Goal: Task Accomplishment & Management: Manage account settings

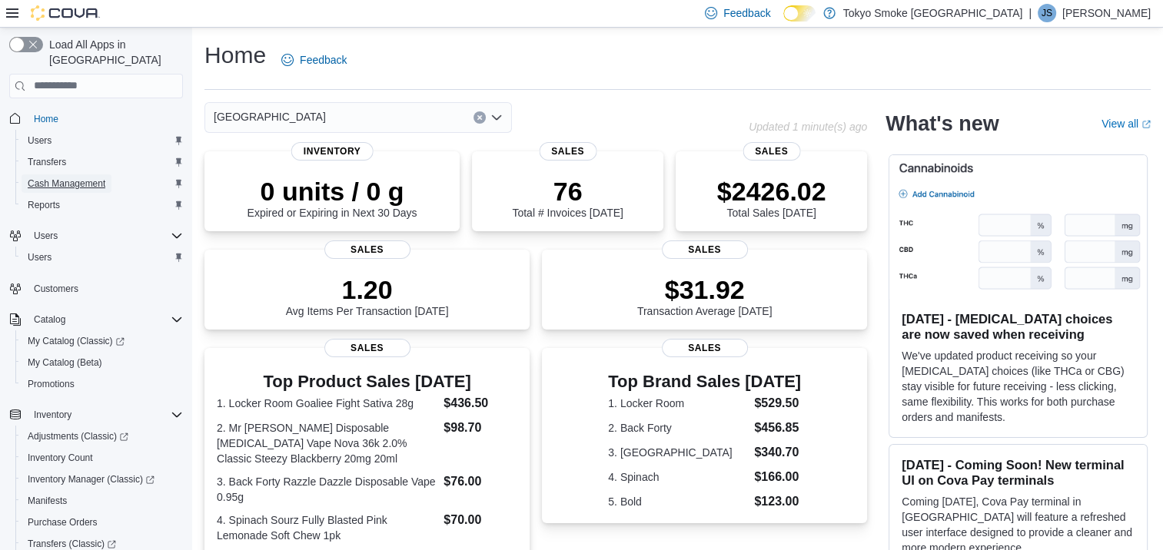
click at [55, 178] on span "Cash Management" at bounding box center [67, 184] width 78 height 12
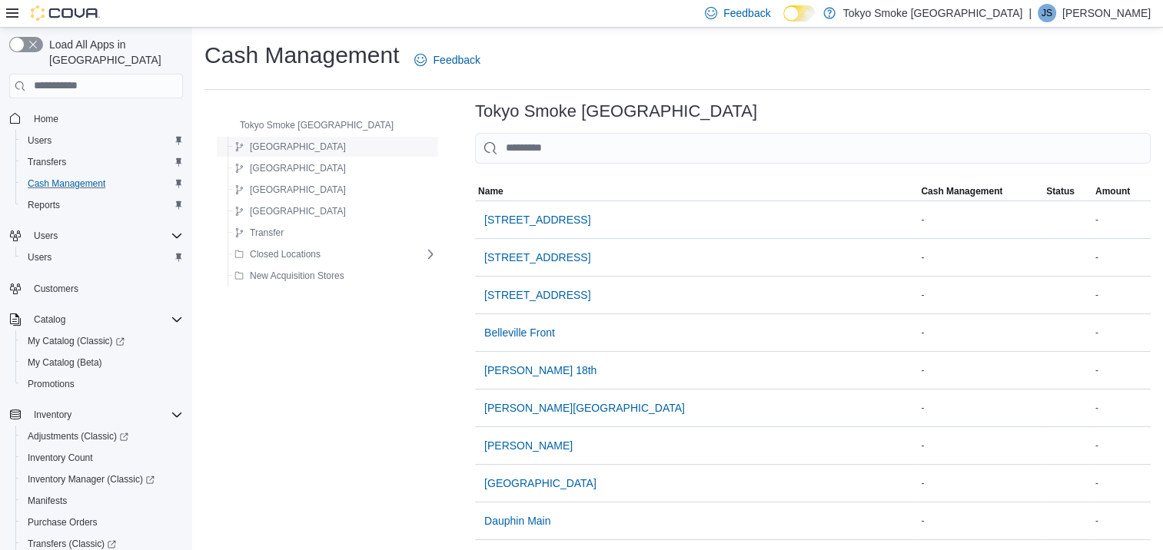
click at [288, 150] on button "[GEOGRAPHIC_DATA]" at bounding box center [290, 147] width 124 height 18
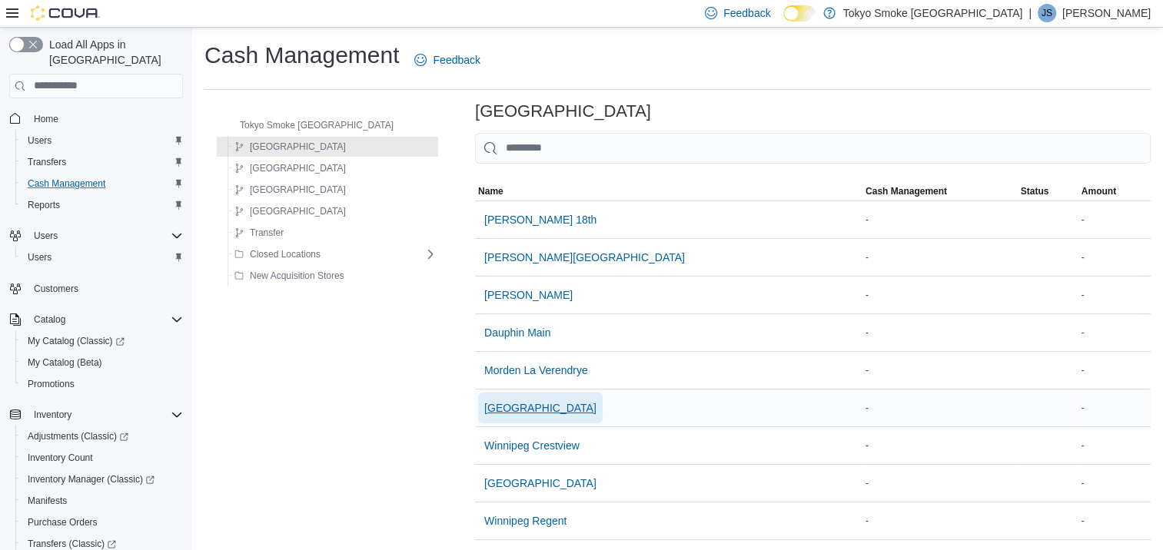
click at [517, 401] on span "[GEOGRAPHIC_DATA]" at bounding box center [540, 408] width 112 height 15
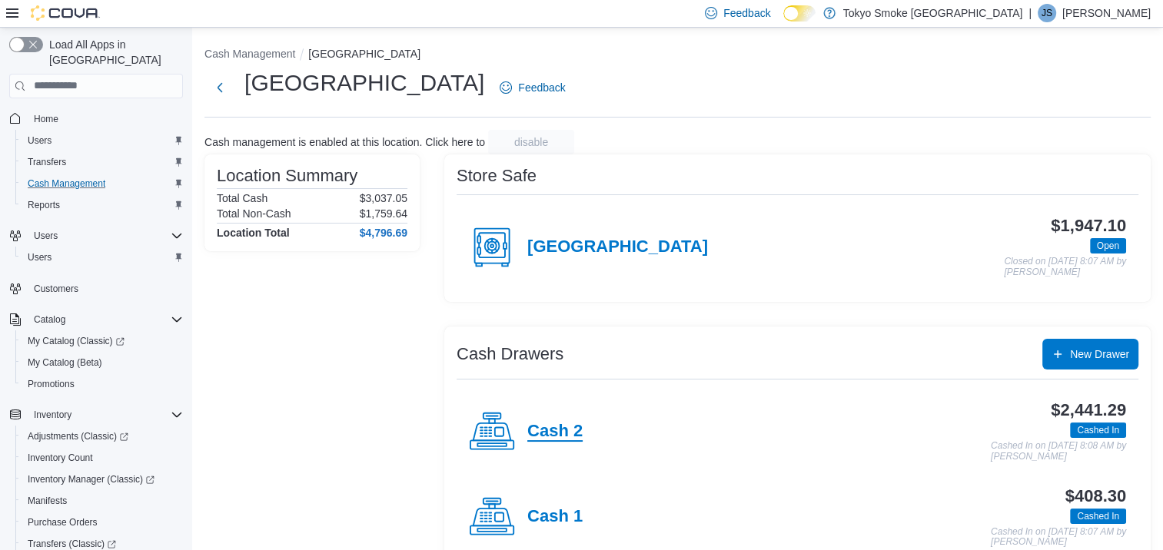
click at [562, 436] on h4 "Cash 2" at bounding box center [554, 432] width 55 height 20
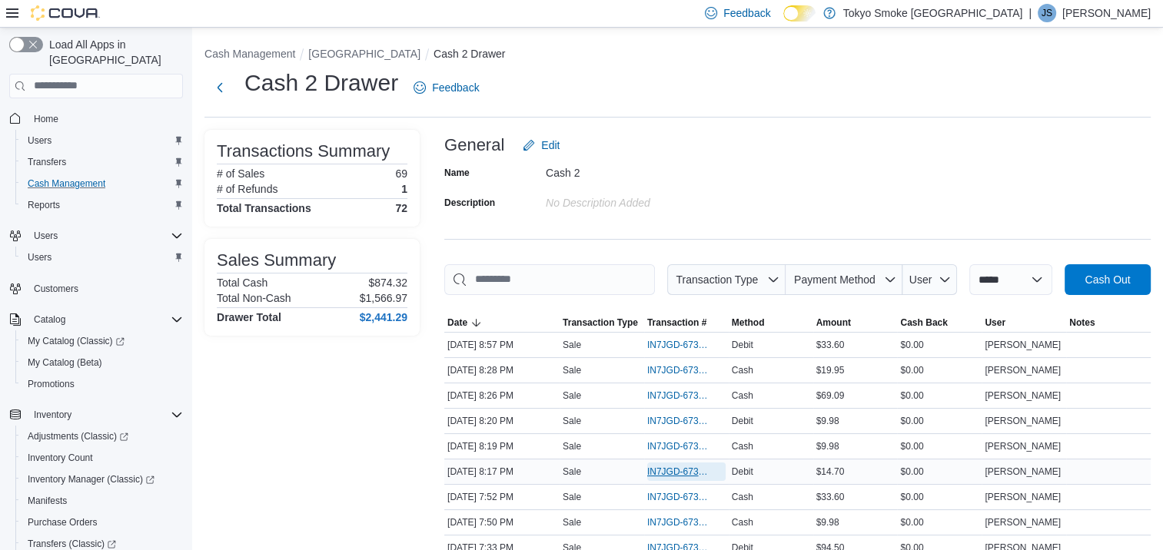
click at [658, 474] on span "IN7JGD-6739182" at bounding box center [678, 472] width 63 height 12
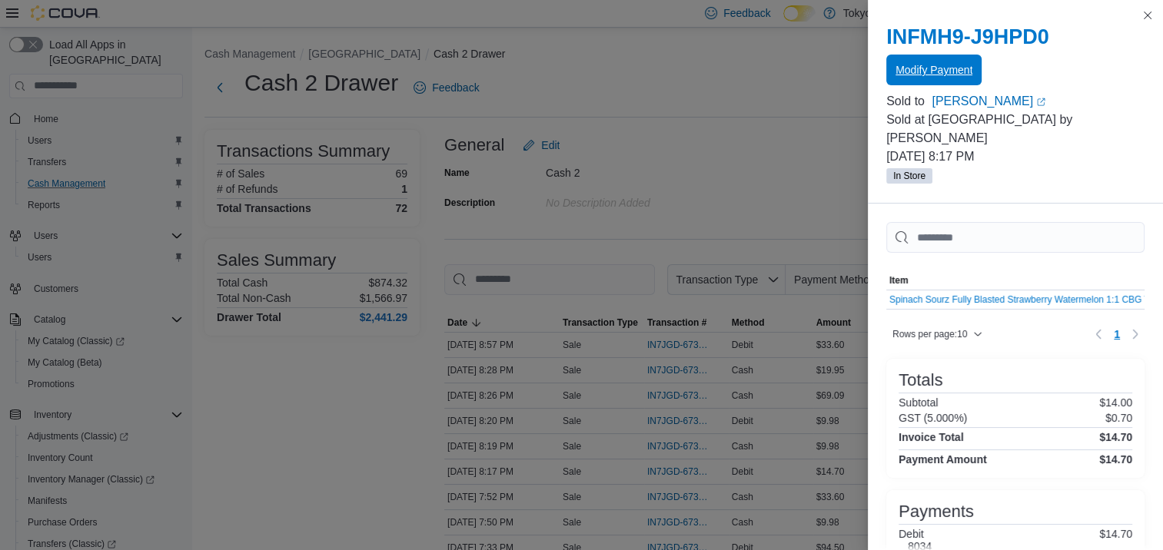
click at [935, 68] on span "Modify Payment" at bounding box center [934, 69] width 77 height 15
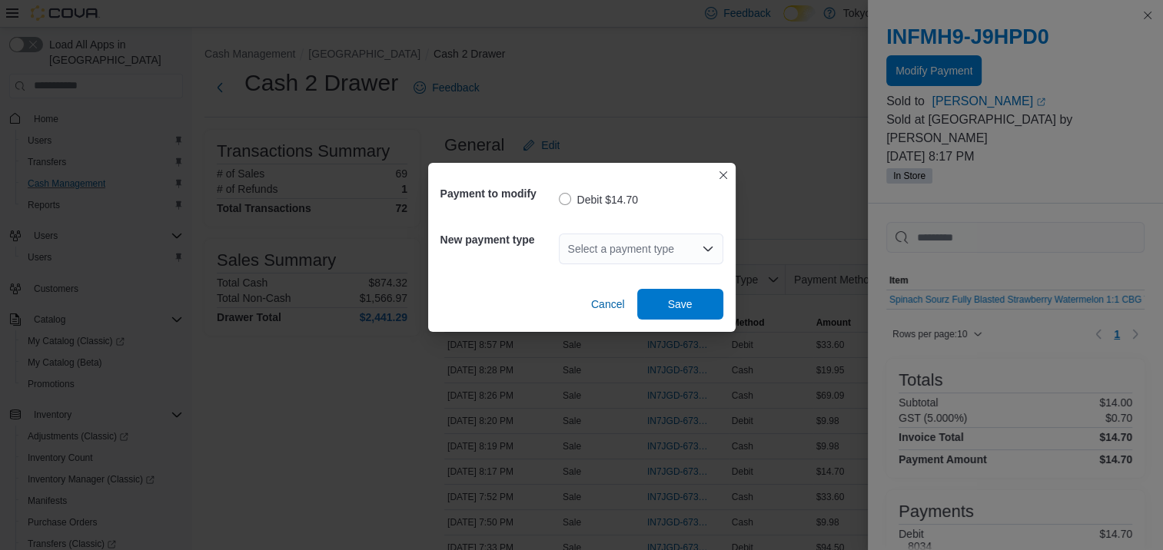
click at [707, 246] on icon "Open list of options" at bounding box center [708, 249] width 12 height 12
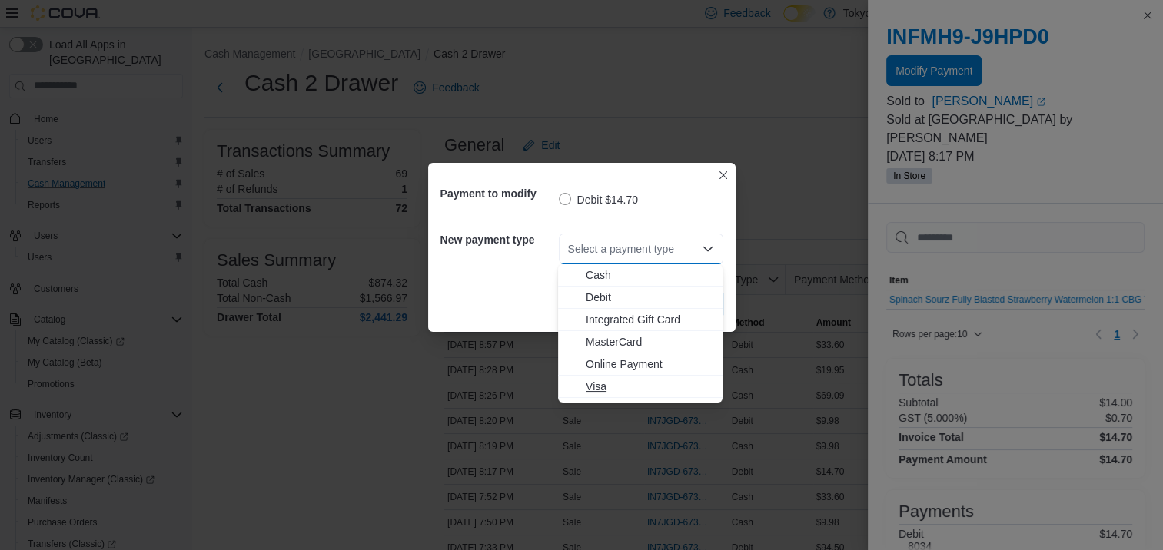
click at [607, 384] on span "Visa" at bounding box center [650, 386] width 128 height 15
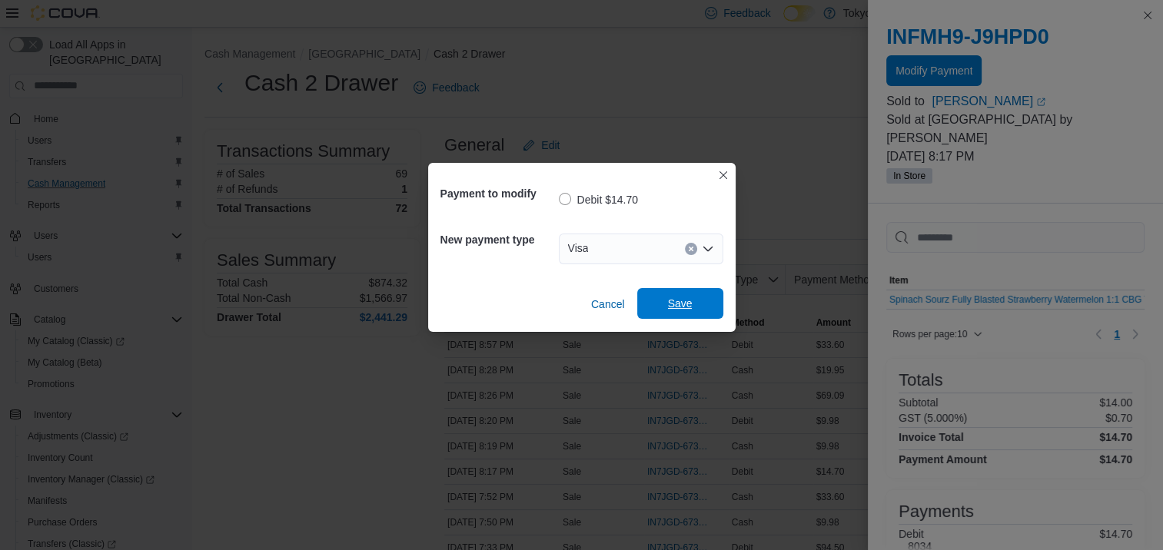
click at [683, 299] on span "Save" at bounding box center [680, 303] width 25 height 15
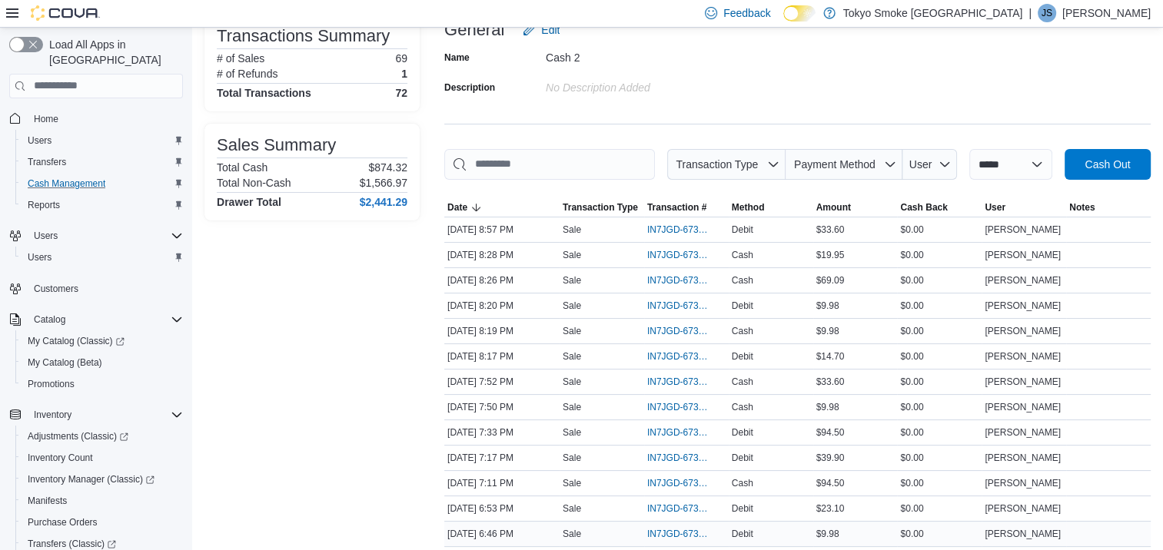
scroll to position [154, 0]
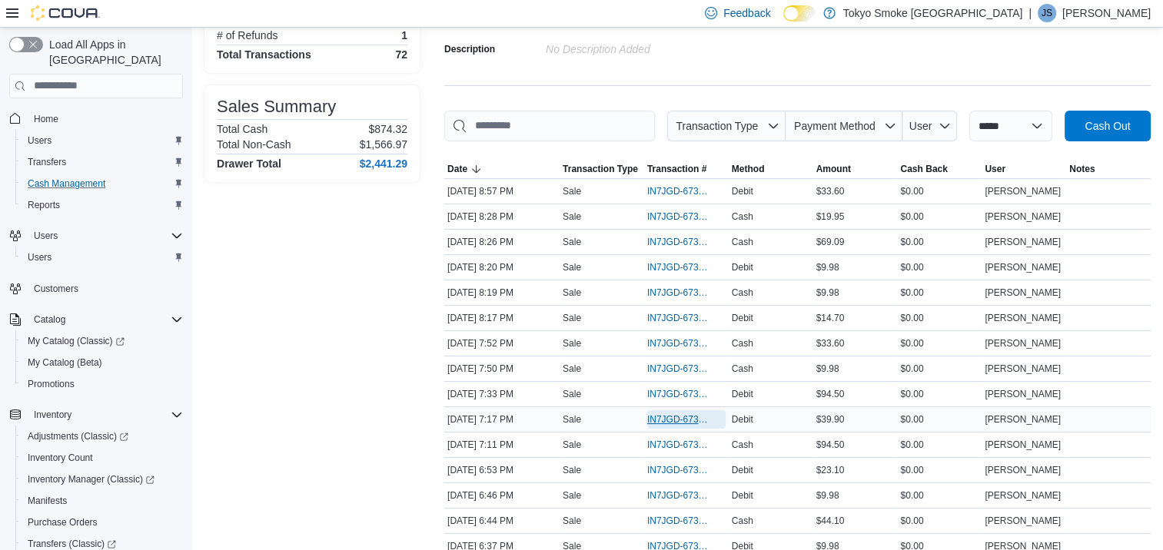
click at [669, 417] on span "IN7JGD-6738846" at bounding box center [678, 420] width 63 height 12
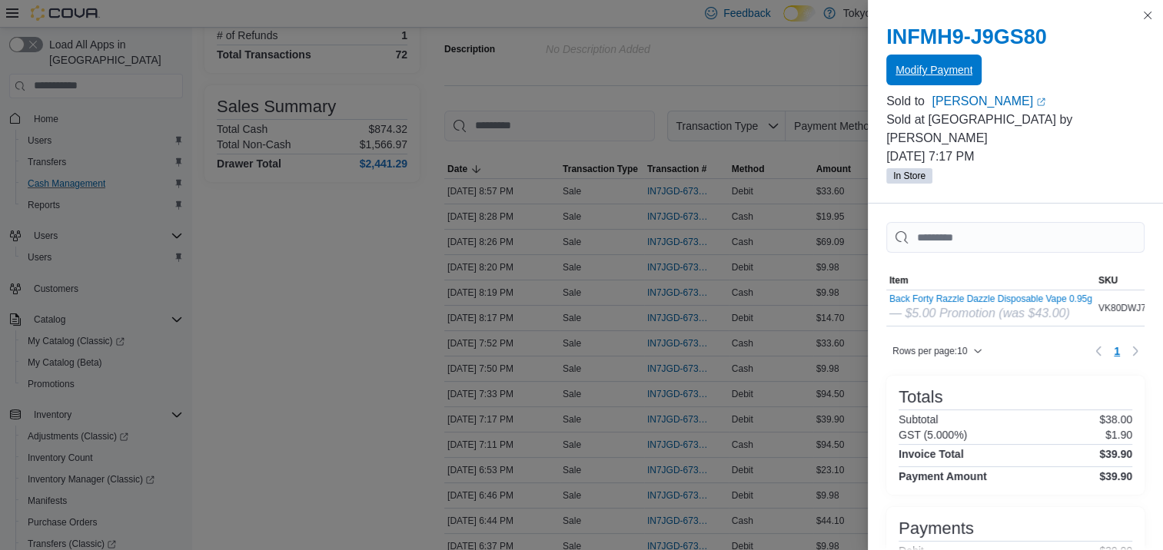
click at [912, 70] on span "Modify Payment" at bounding box center [934, 69] width 77 height 15
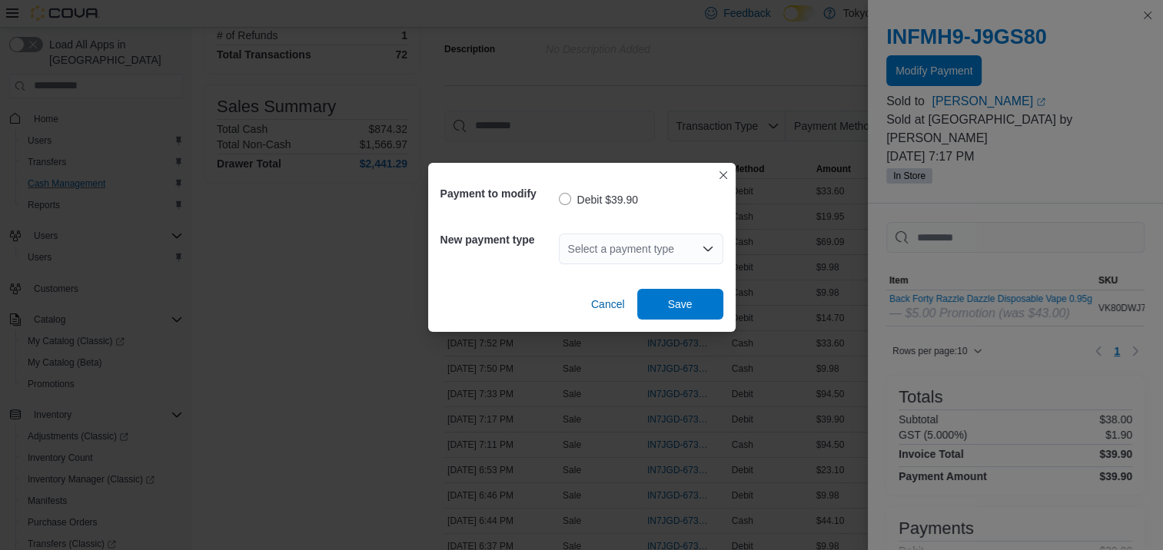
click at [704, 249] on icon "Open list of options" at bounding box center [707, 249] width 9 height 5
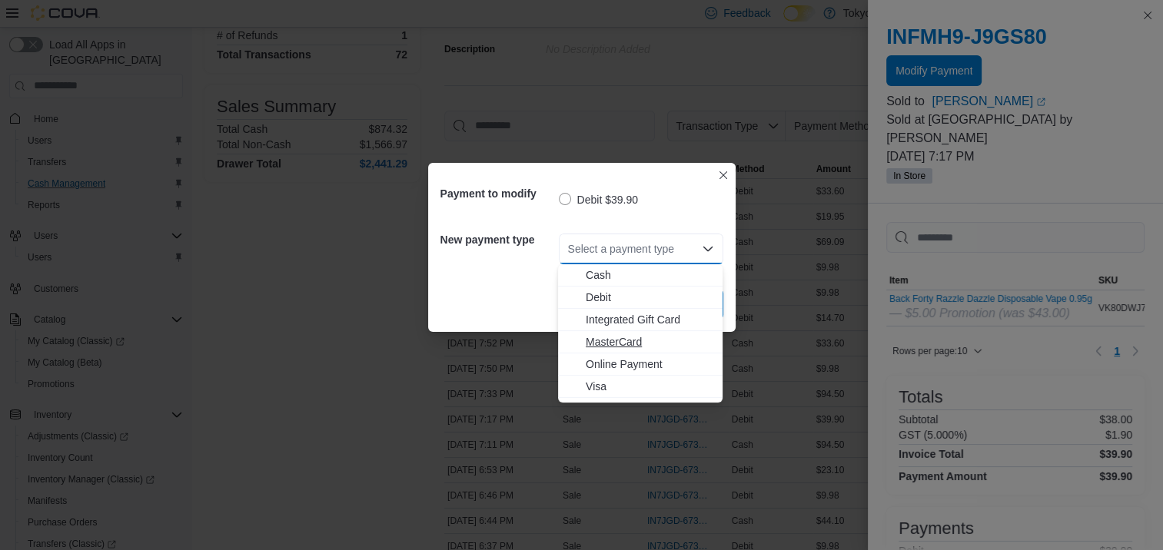
click at [615, 347] on span "MasterCard" at bounding box center [650, 341] width 128 height 15
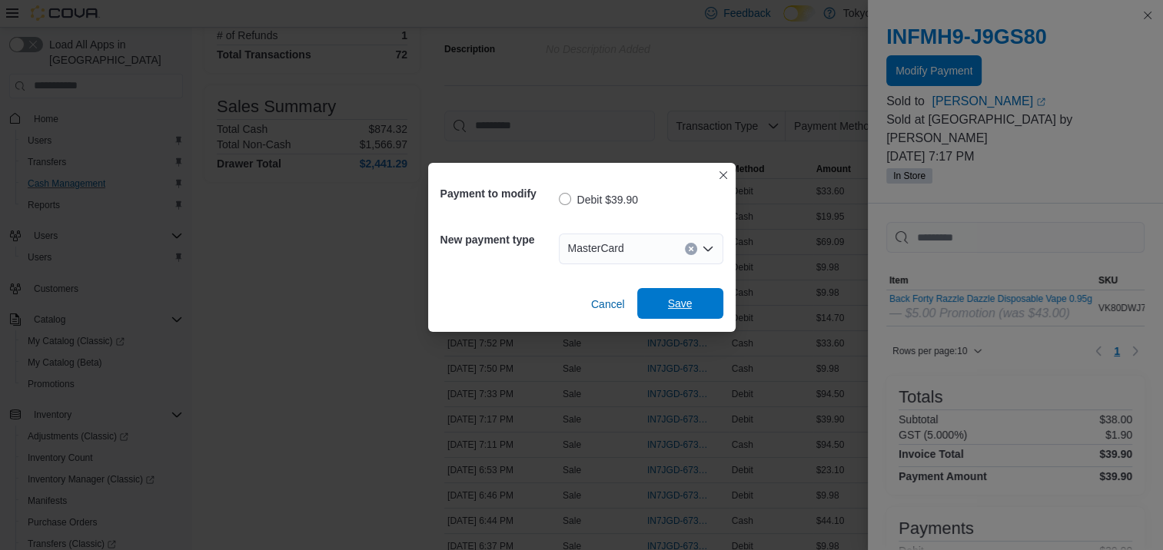
click at [667, 305] on span "Save" at bounding box center [681, 303] width 68 height 31
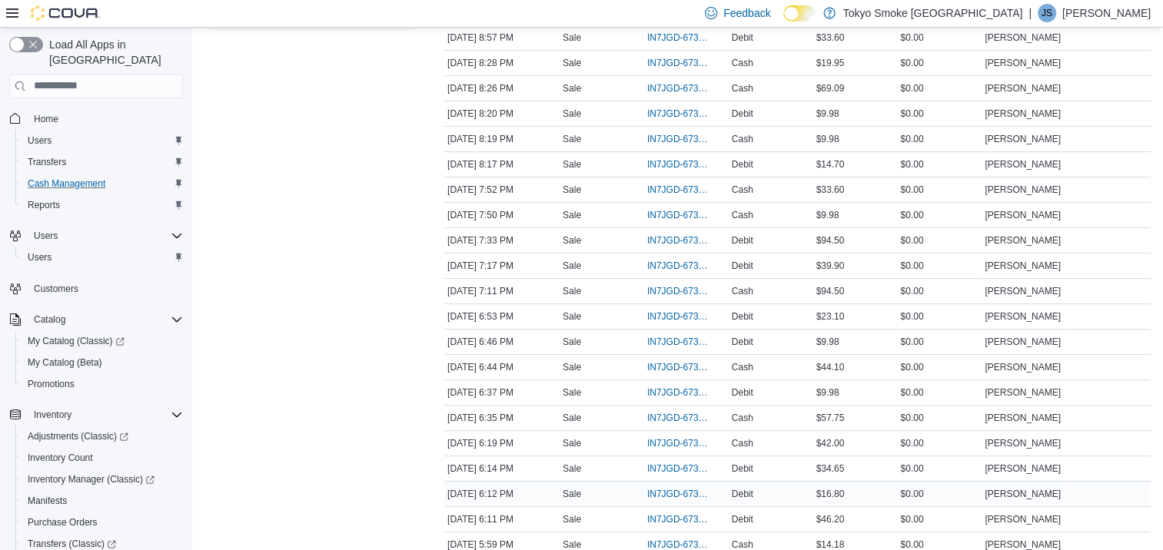
scroll to position [384, 0]
click at [655, 516] on span "IN7JGD-6738313" at bounding box center [678, 519] width 63 height 12
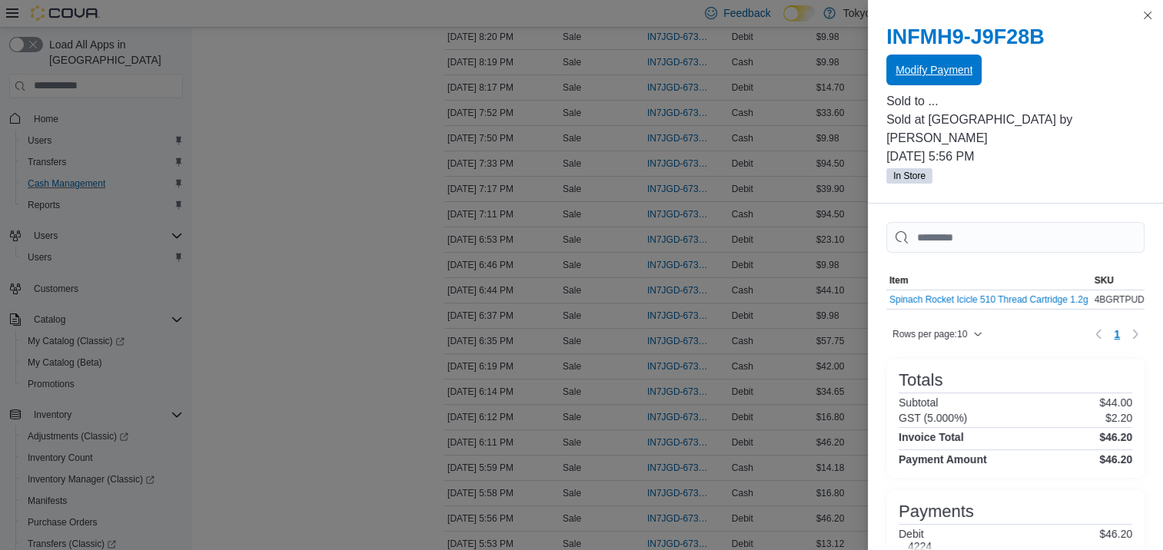
click at [950, 75] on span "Modify Payment" at bounding box center [934, 69] width 77 height 15
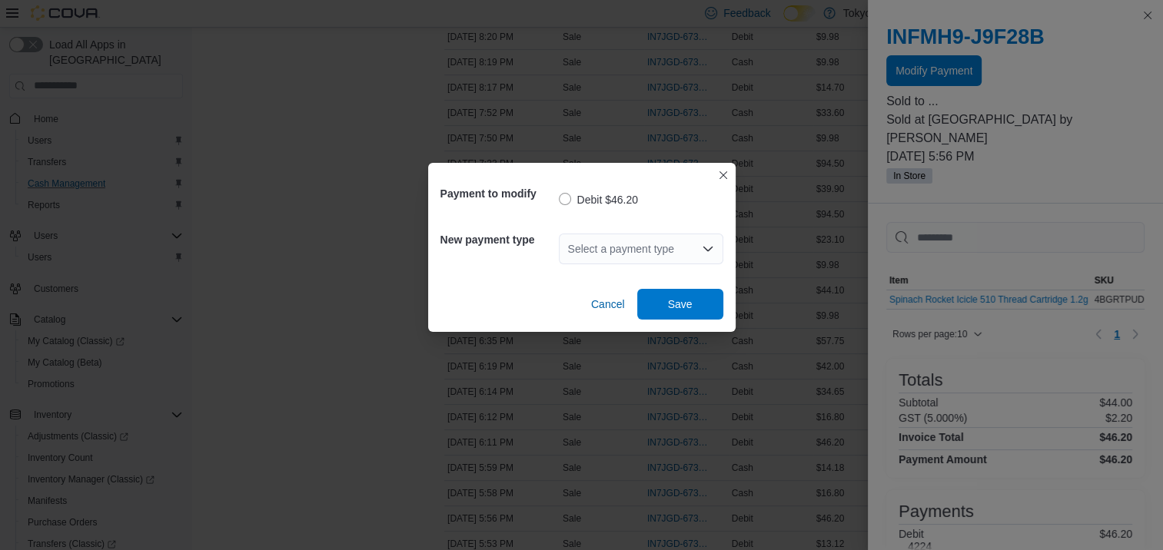
click at [707, 249] on icon "Open list of options" at bounding box center [708, 249] width 12 height 12
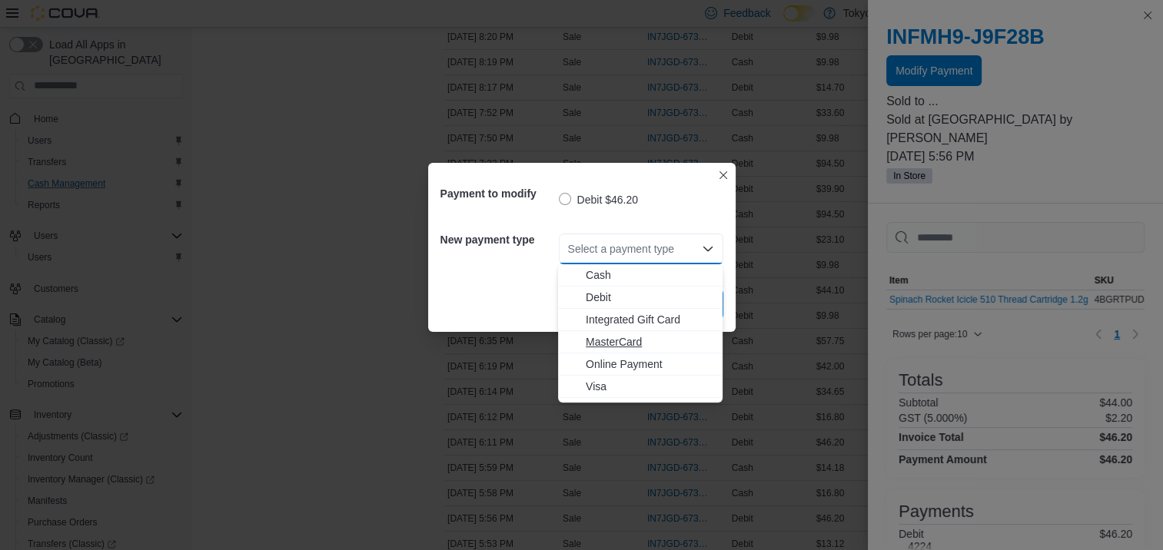
click at [610, 347] on span "MasterCard" at bounding box center [650, 341] width 128 height 15
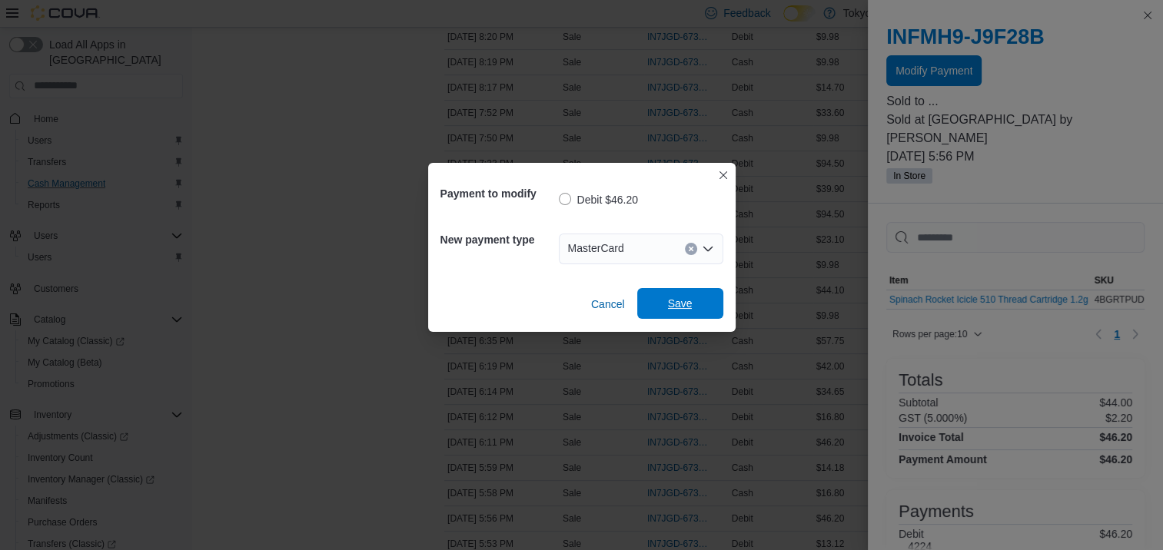
click at [696, 304] on span "Save" at bounding box center [681, 303] width 68 height 31
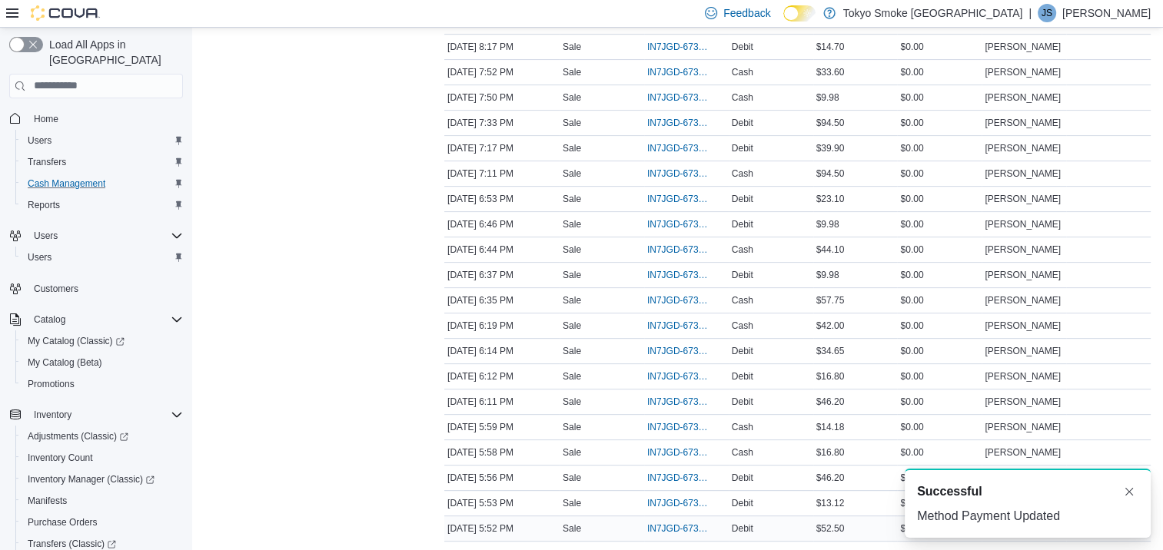
scroll to position [461, 0]
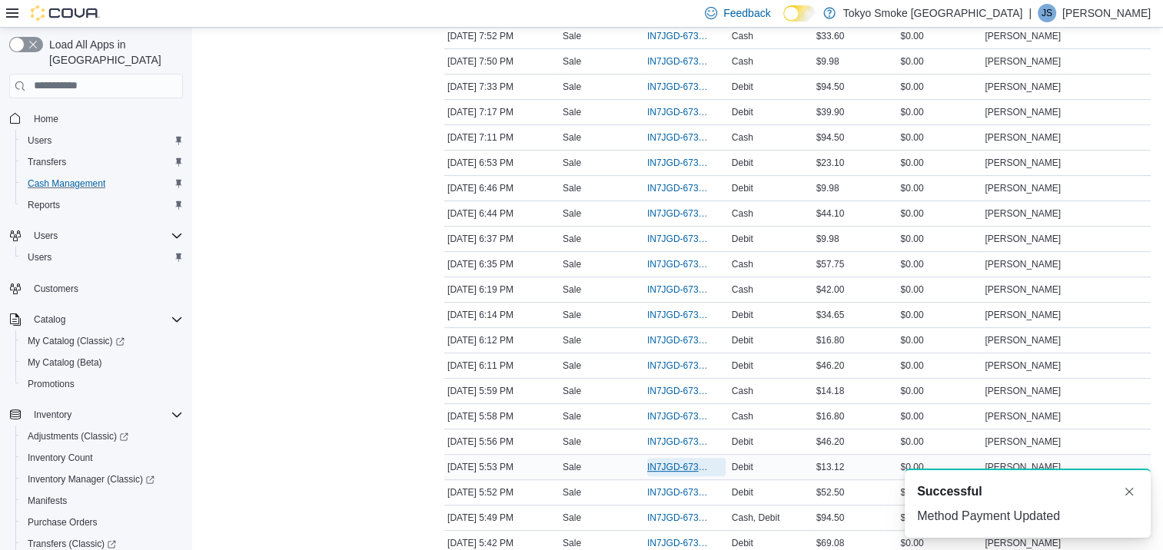
click at [662, 464] on span "IN7JGD-6738286" at bounding box center [678, 467] width 63 height 12
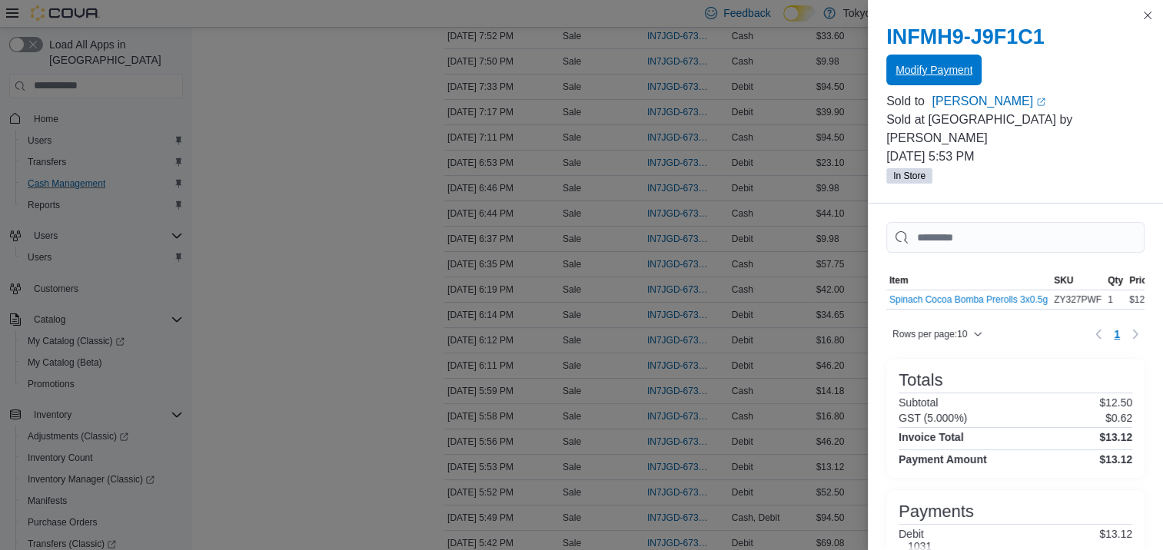
click at [936, 71] on span "Modify Payment" at bounding box center [934, 69] width 77 height 15
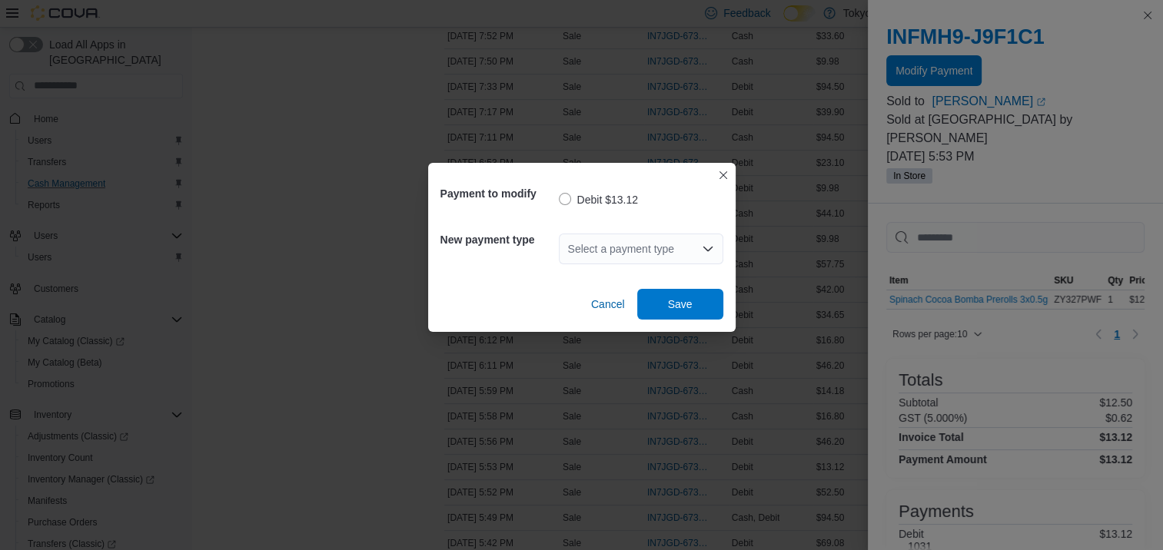
click at [703, 251] on icon "Open list of options" at bounding box center [708, 249] width 12 height 12
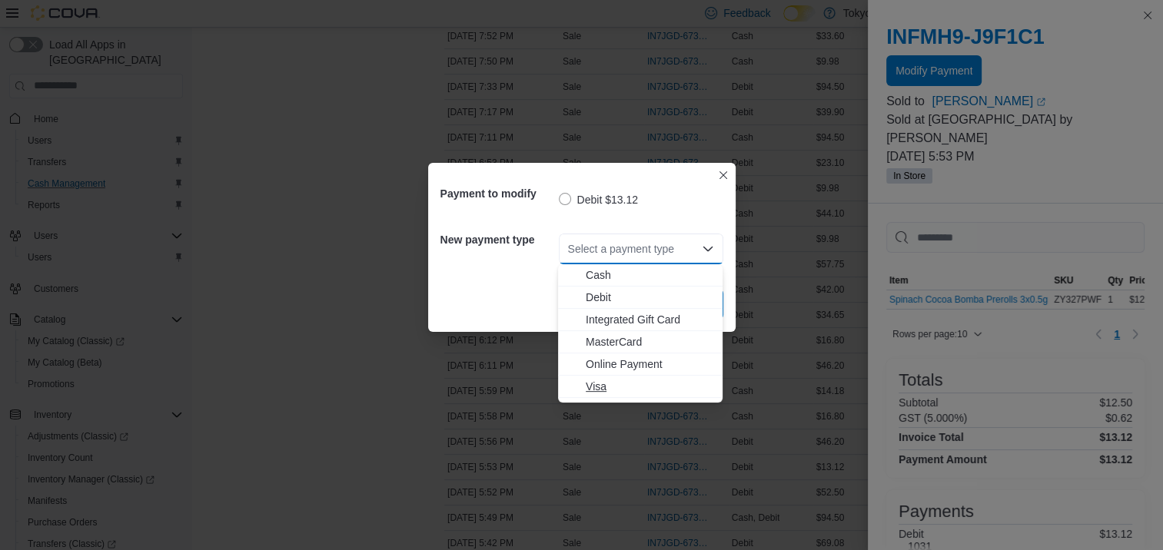
click at [601, 387] on span "Visa" at bounding box center [650, 386] width 128 height 15
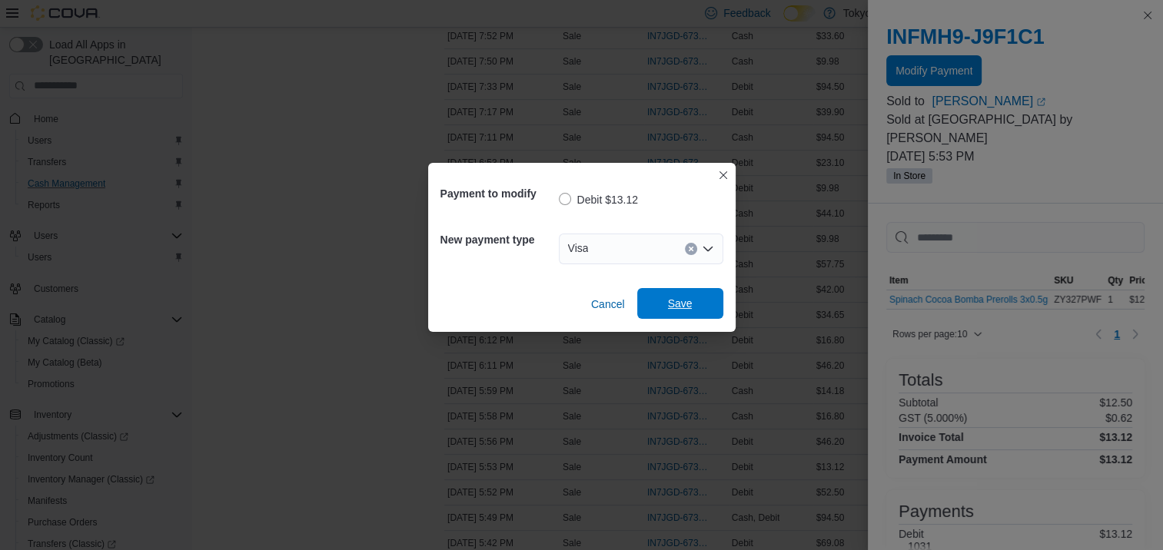
click at [673, 305] on span "Save" at bounding box center [680, 303] width 25 height 15
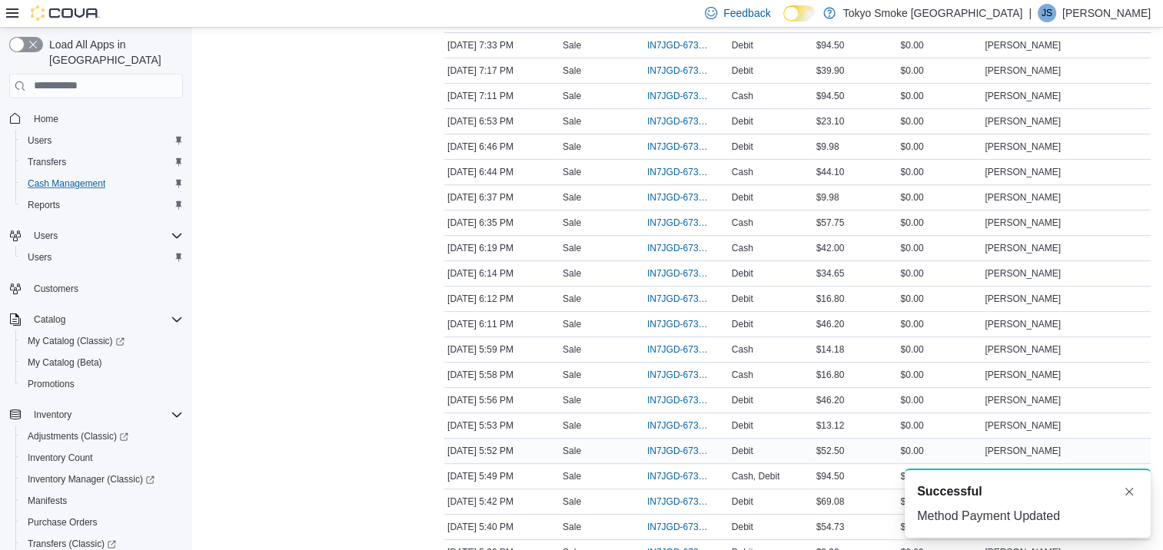
scroll to position [538, 0]
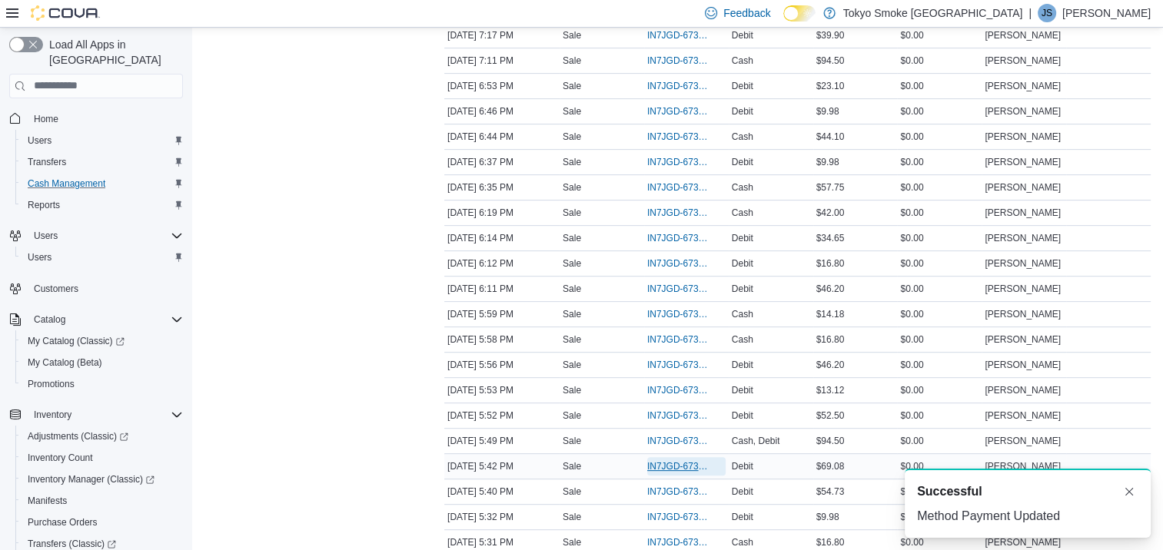
click at [659, 463] on span "IN7JGD-6738208" at bounding box center [678, 466] width 63 height 12
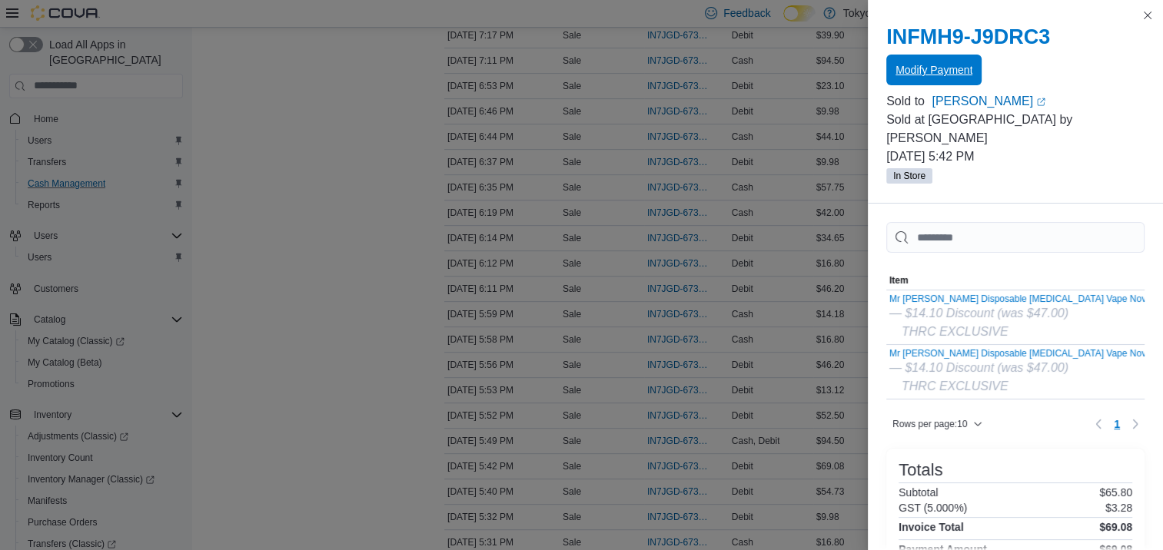
click at [922, 65] on span "Modify Payment" at bounding box center [934, 69] width 77 height 15
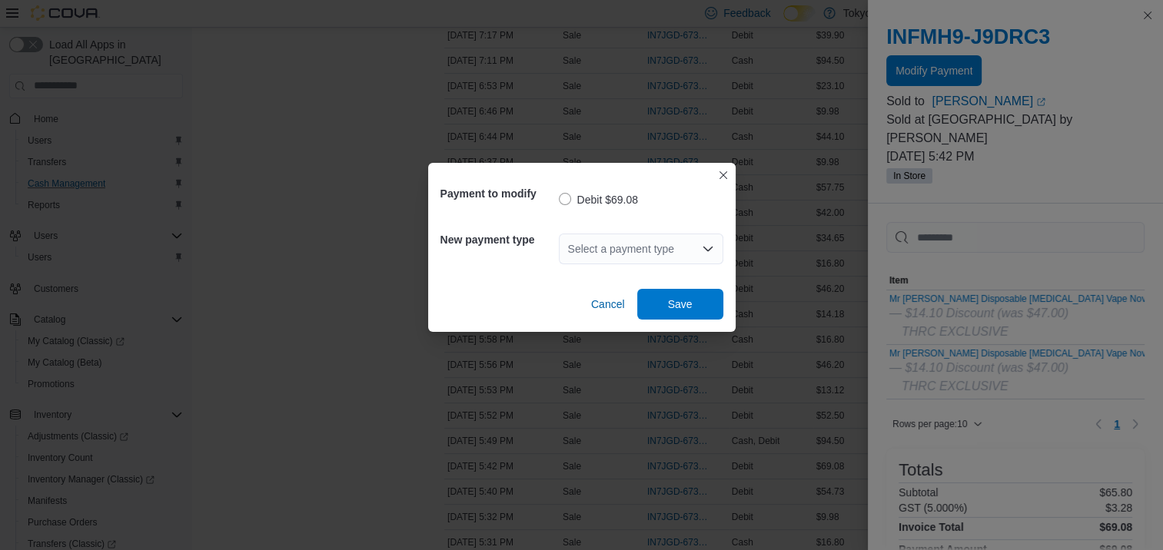
click at [710, 250] on icon "Open list of options" at bounding box center [708, 249] width 12 height 12
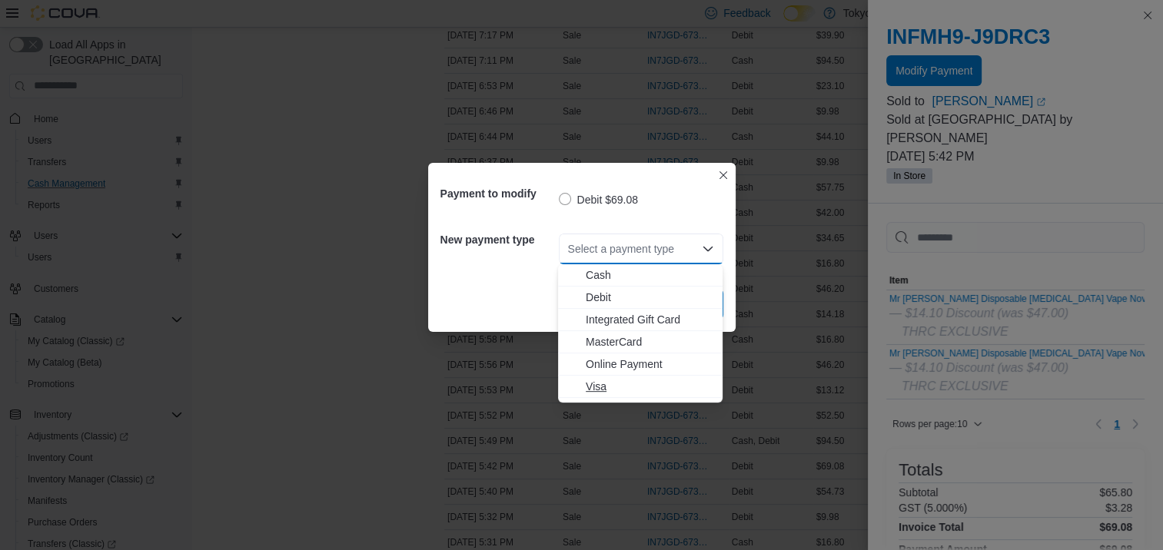
click at [615, 387] on span "Visa" at bounding box center [650, 386] width 128 height 15
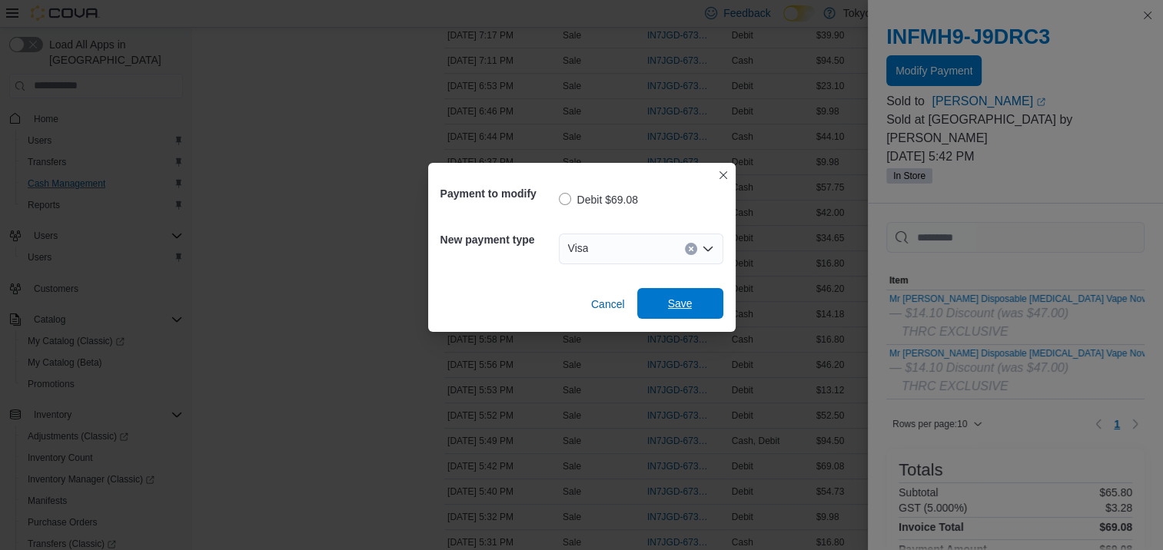
click at [679, 311] on span "Save" at bounding box center [680, 303] width 25 height 15
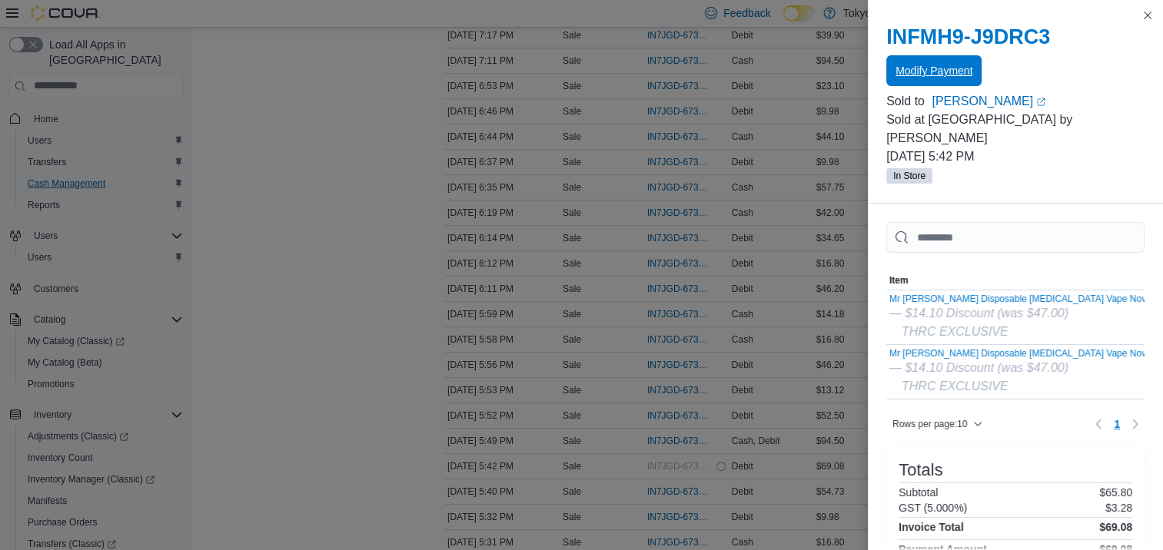
scroll to position [0, 0]
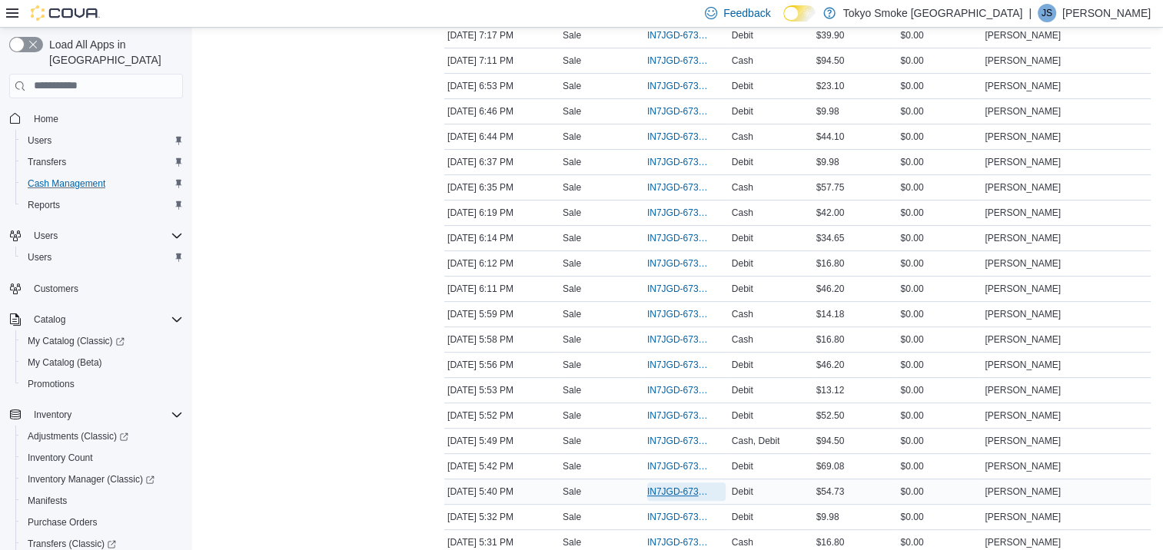
click at [676, 495] on span "IN7JGD-6738195" at bounding box center [686, 492] width 78 height 18
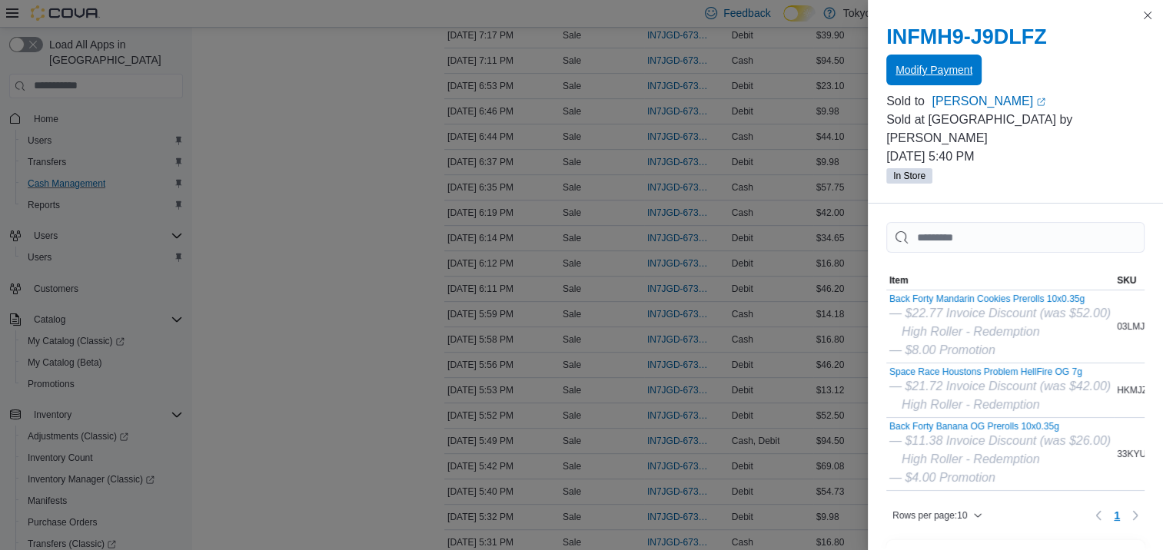
click at [919, 68] on span "Modify Payment" at bounding box center [934, 69] width 77 height 15
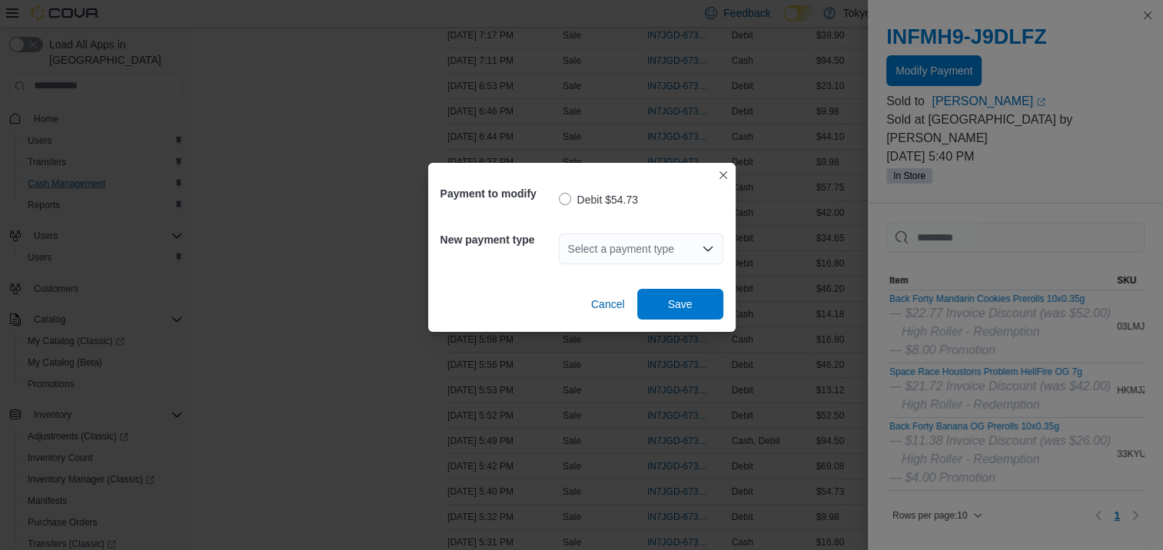
click at [707, 243] on icon "Open list of options" at bounding box center [708, 249] width 12 height 12
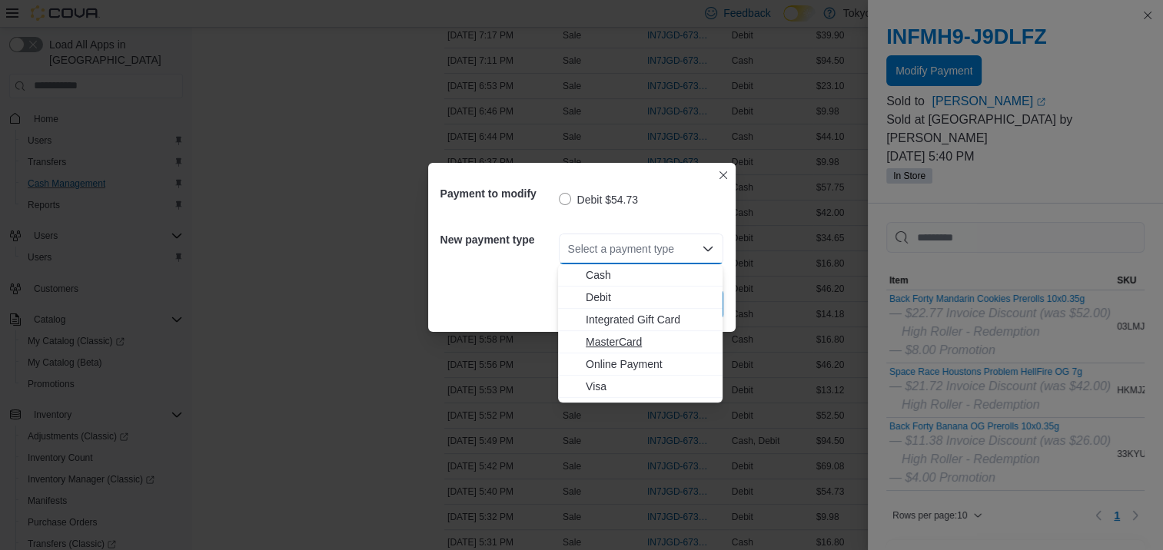
click at [614, 345] on span "MasterCard" at bounding box center [650, 341] width 128 height 15
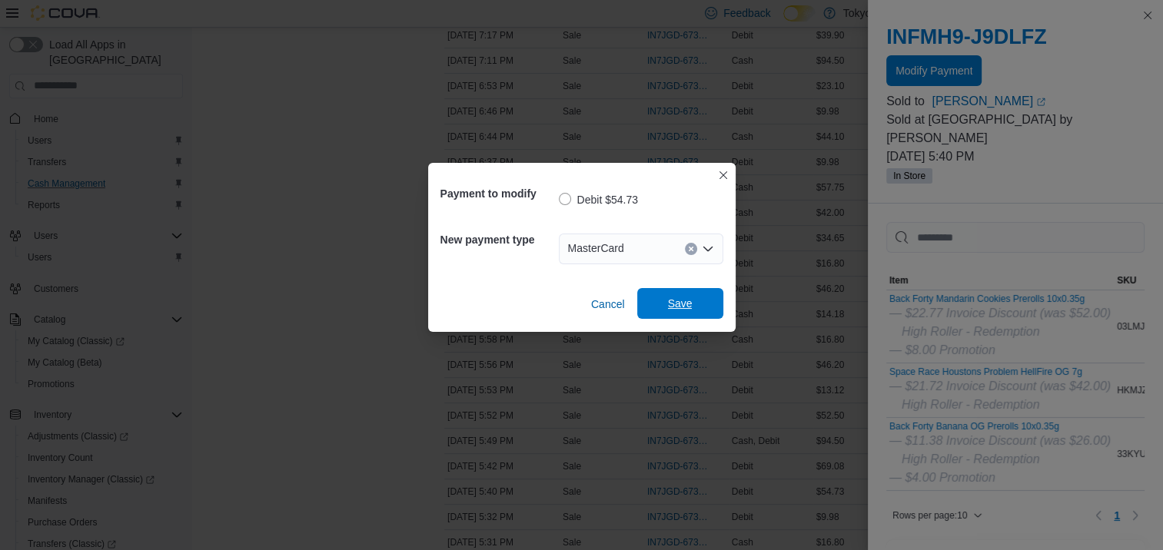
click at [679, 307] on span "Save" at bounding box center [680, 303] width 25 height 15
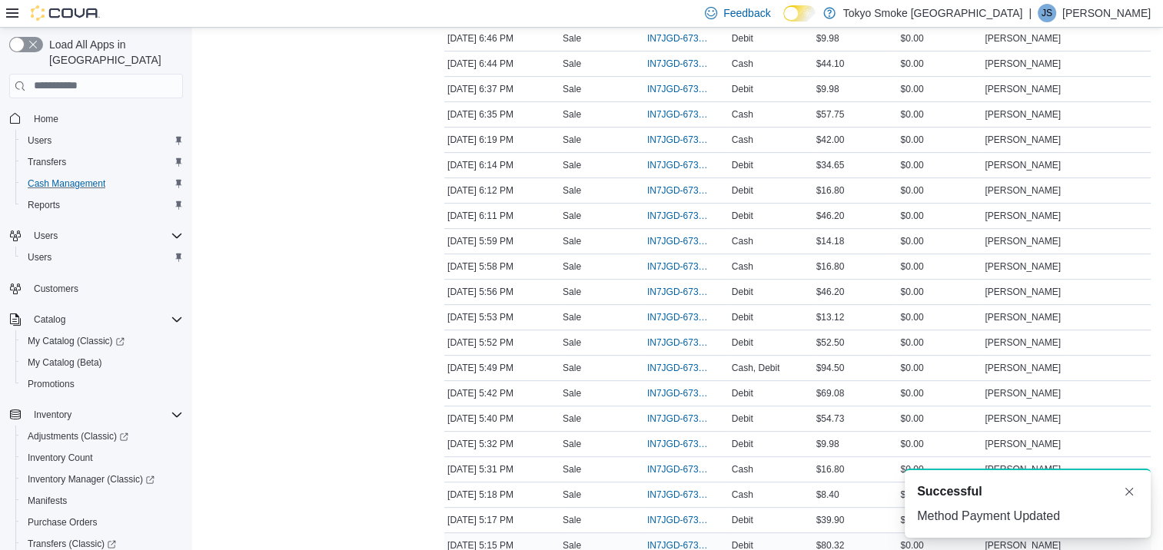
scroll to position [692, 0]
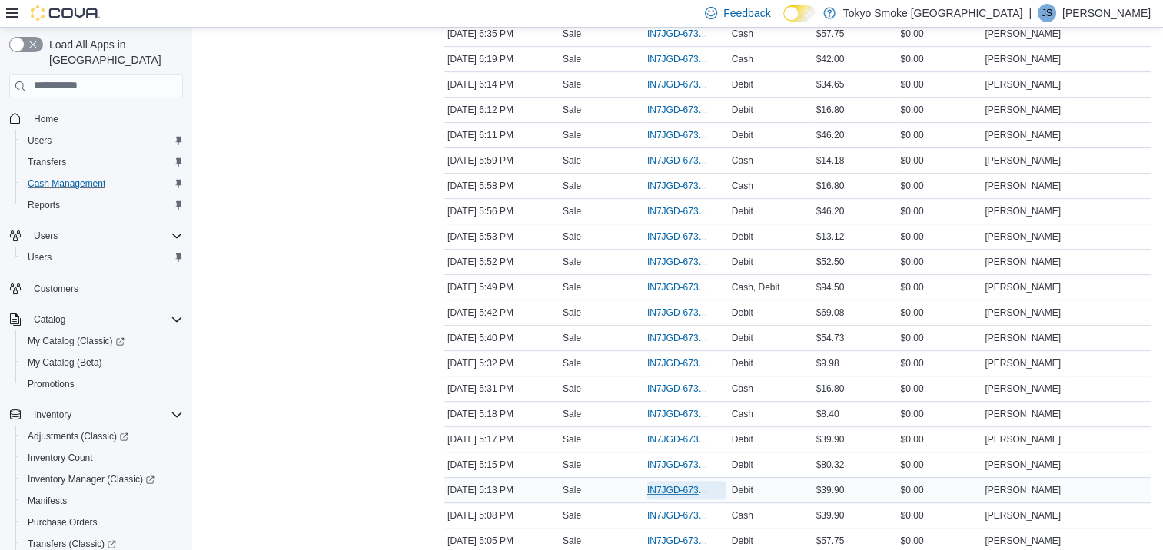
click at [667, 484] on span "IN7JGD-6737988" at bounding box center [678, 490] width 63 height 12
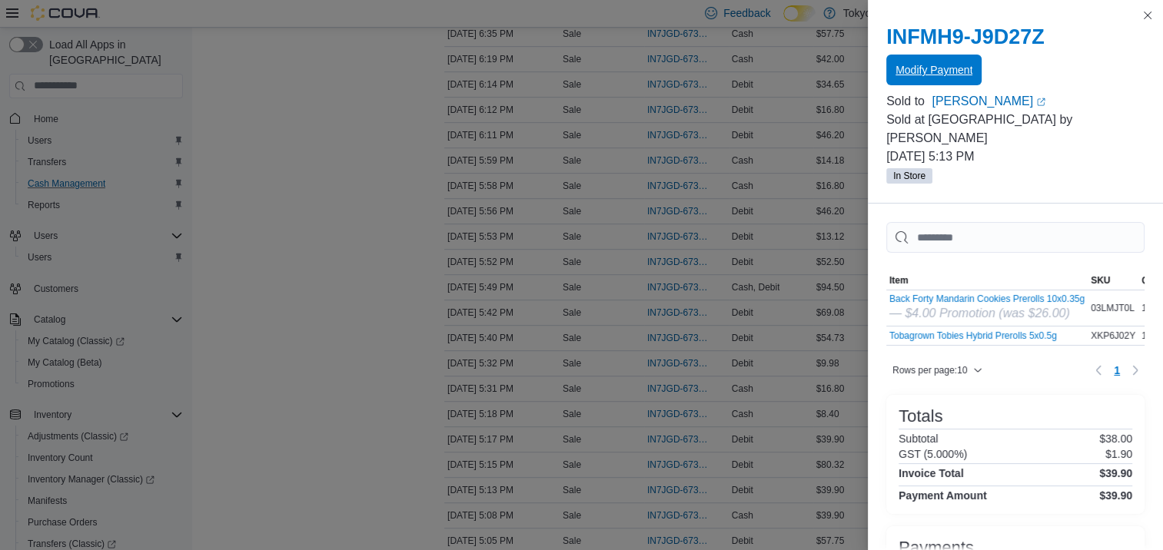
click at [927, 80] on span "Modify Payment" at bounding box center [934, 70] width 77 height 31
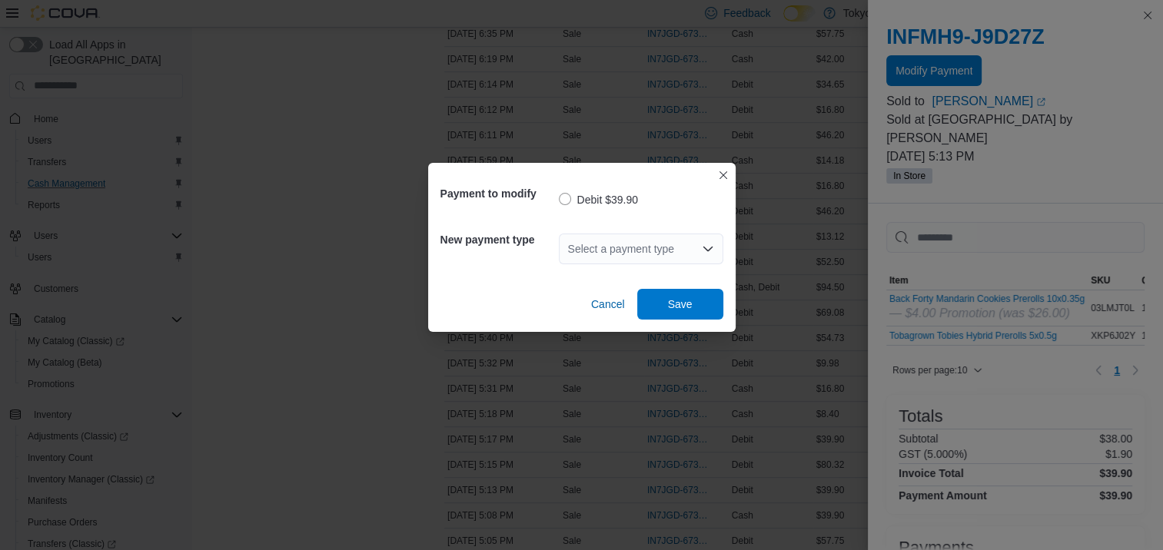
click at [713, 249] on icon "Open list of options" at bounding box center [708, 249] width 12 height 12
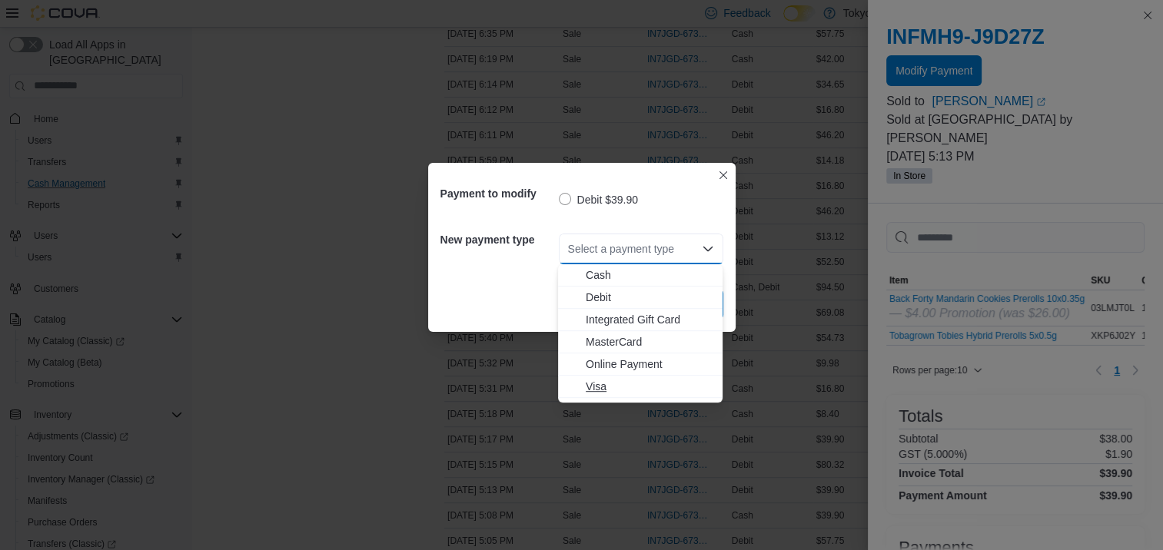
click at [612, 387] on span "Visa" at bounding box center [650, 386] width 128 height 15
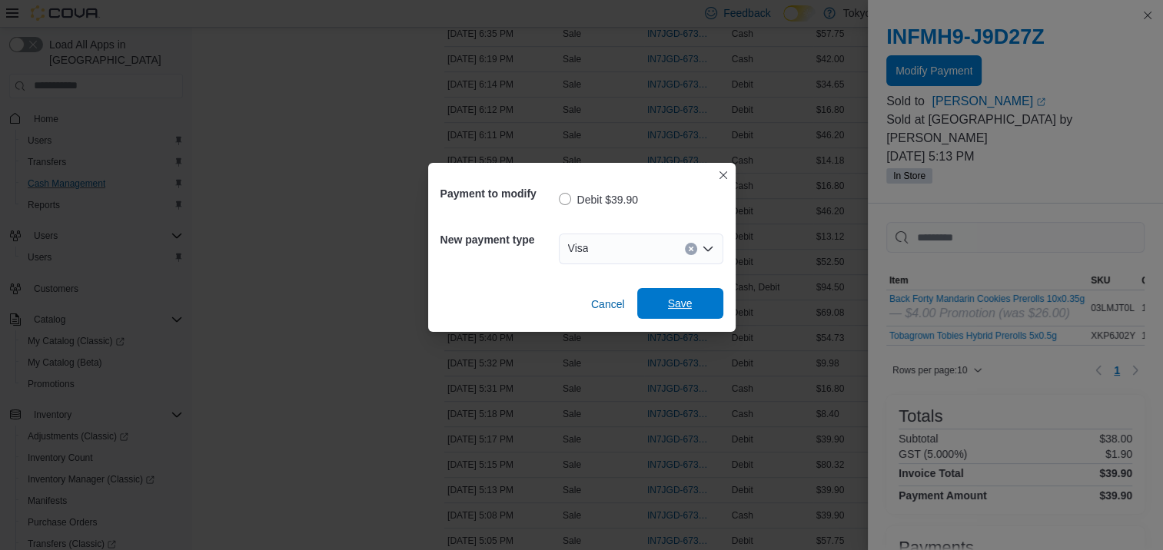
click at [683, 307] on span "Save" at bounding box center [680, 303] width 25 height 15
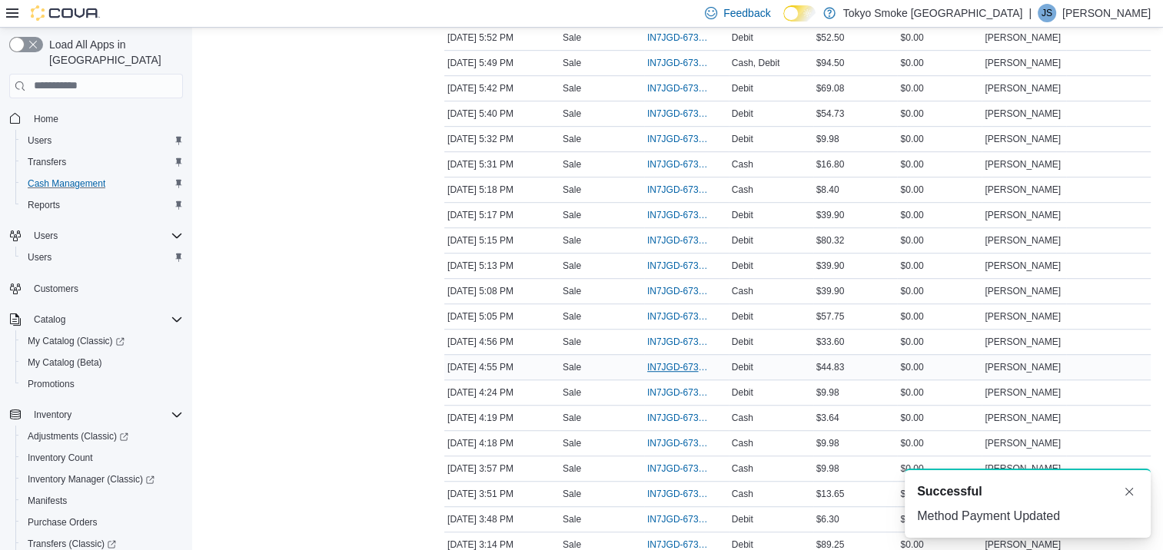
scroll to position [922, 0]
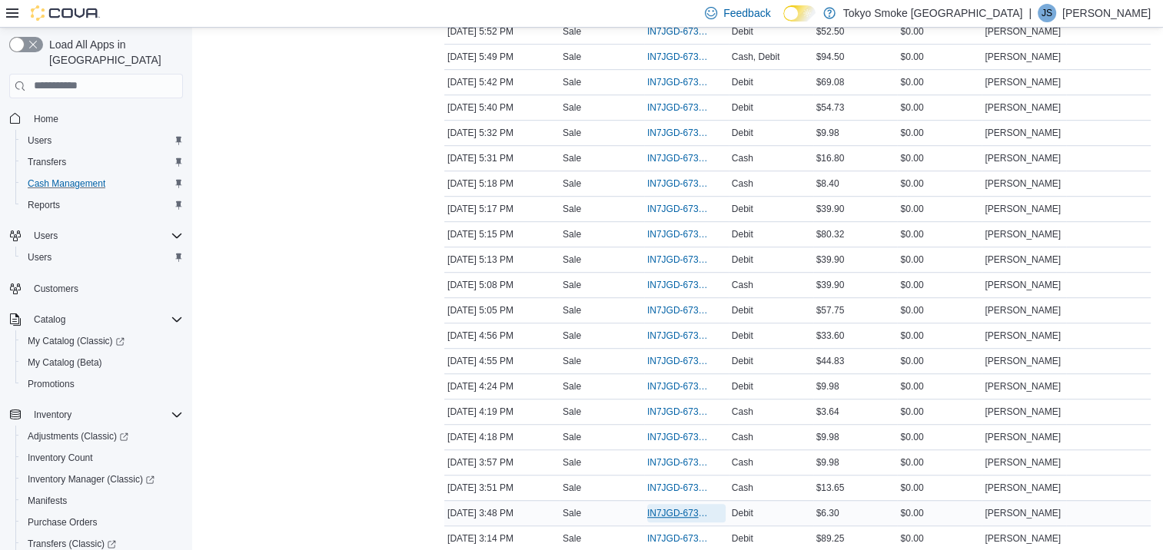
click at [670, 508] on span "IN7JGD-6737323" at bounding box center [678, 513] width 63 height 12
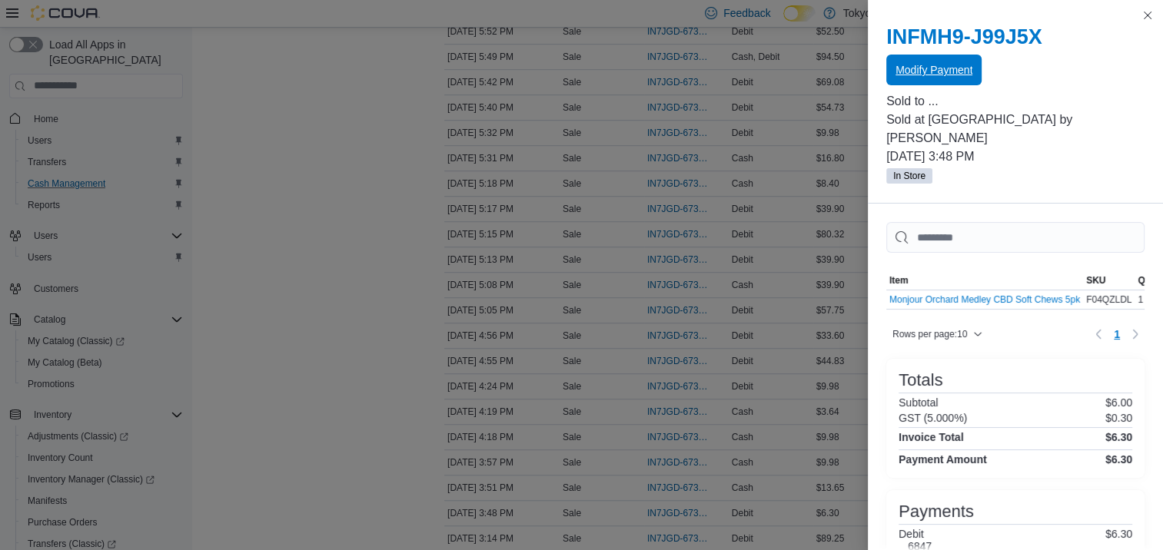
click at [932, 68] on span "Modify Payment" at bounding box center [934, 69] width 77 height 15
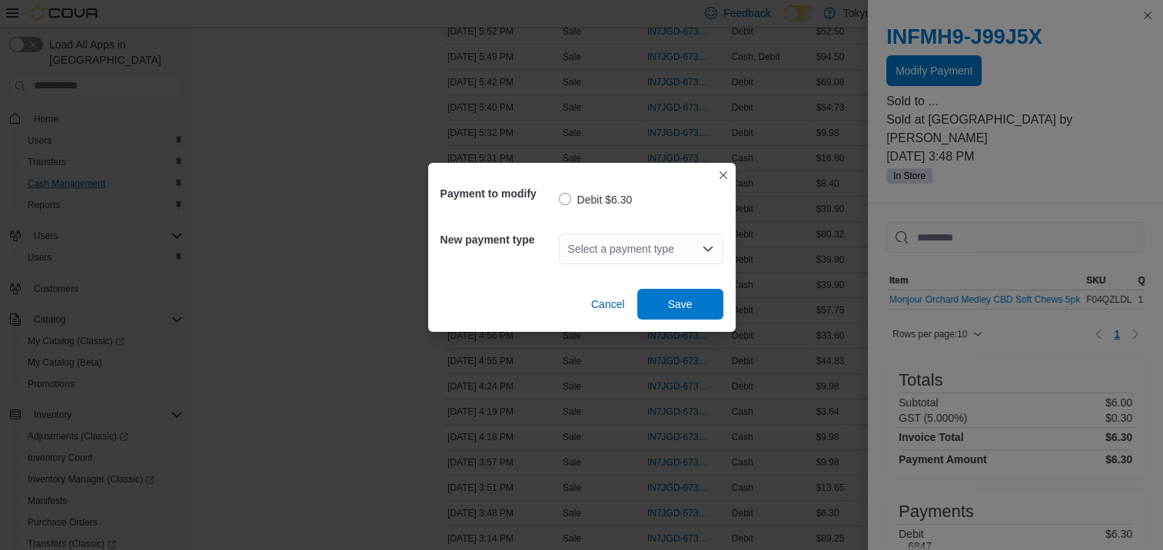
click at [704, 246] on icon "Open list of options" at bounding box center [708, 249] width 12 height 12
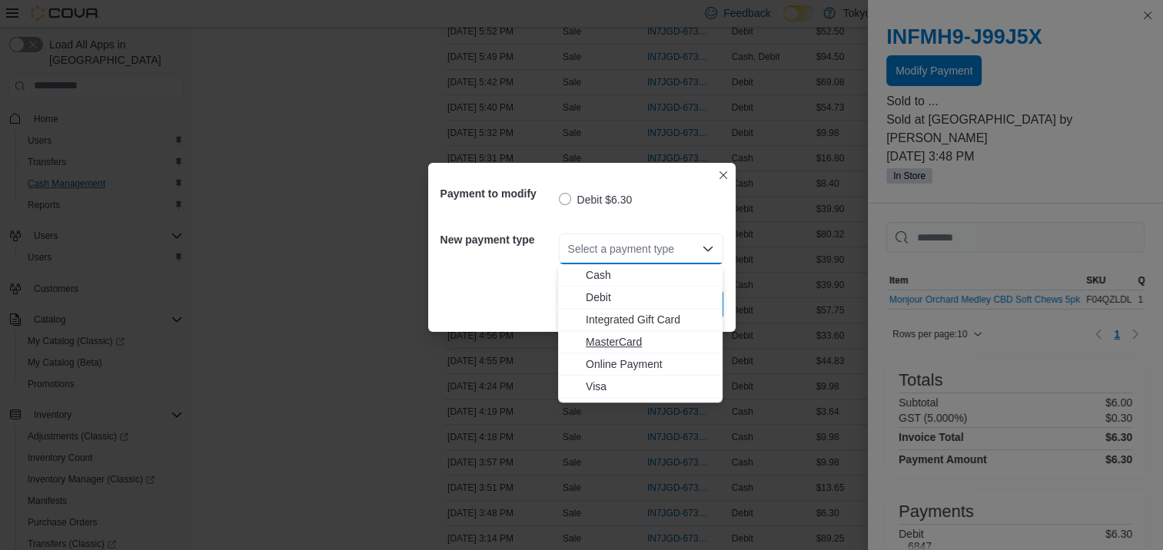
click at [632, 342] on span "MasterCard" at bounding box center [650, 341] width 128 height 15
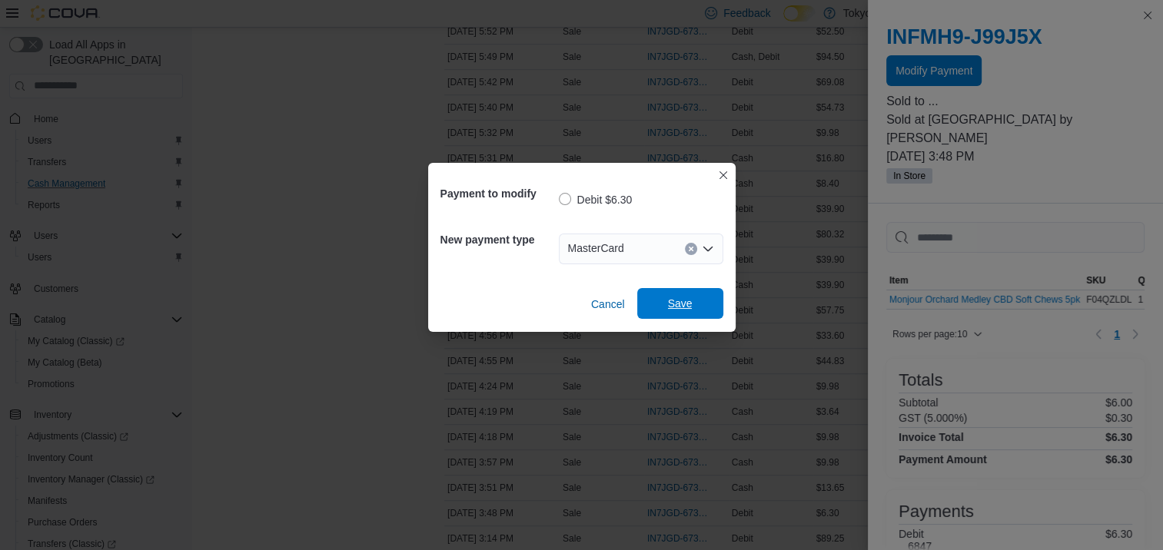
click at [704, 304] on span "Save" at bounding box center [681, 303] width 68 height 31
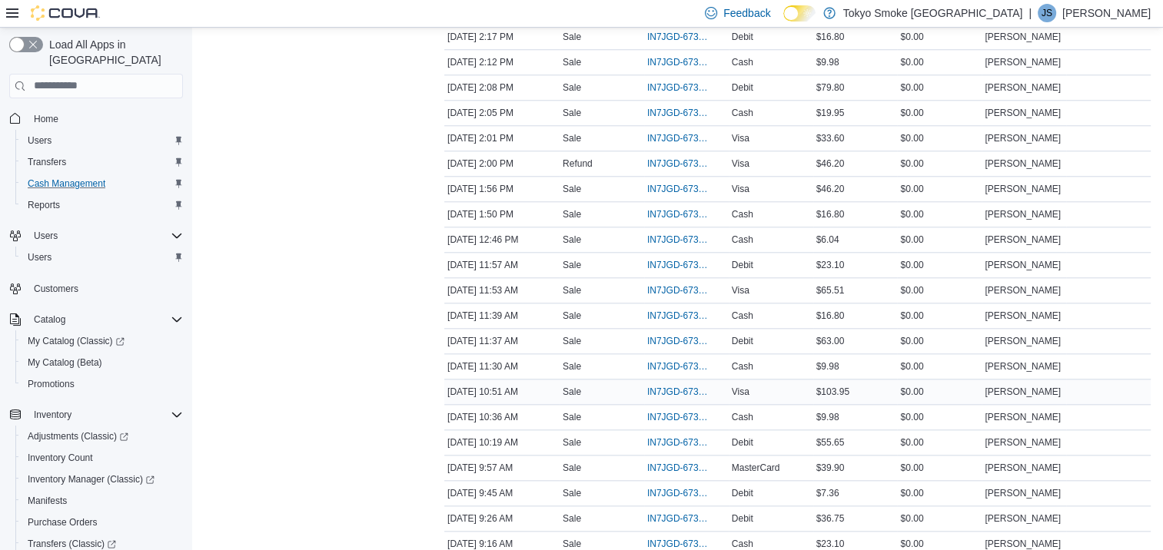
scroll to position [1537, 0]
